Goal: Find specific page/section: Find specific page/section

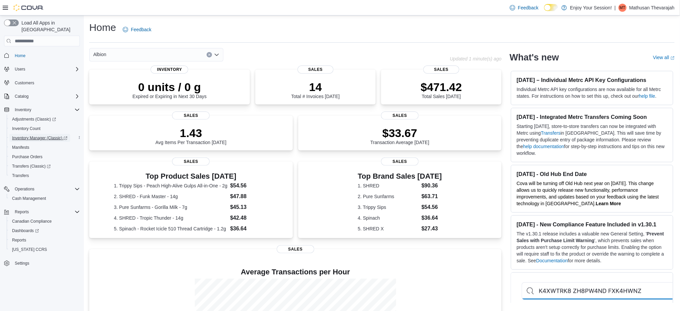
click at [40, 135] on span "Inventory Manager (Classic)" at bounding box center [39, 137] width 55 height 5
